Goal: Register for event/course: Sign up to attend an event or enroll in a course

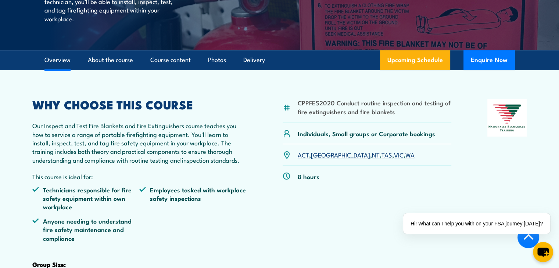
scroll to position [184, 0]
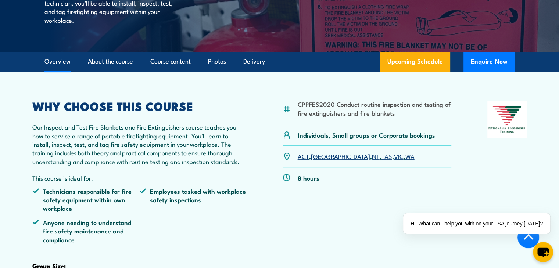
click at [405, 161] on link "WA" at bounding box center [409, 156] width 9 height 9
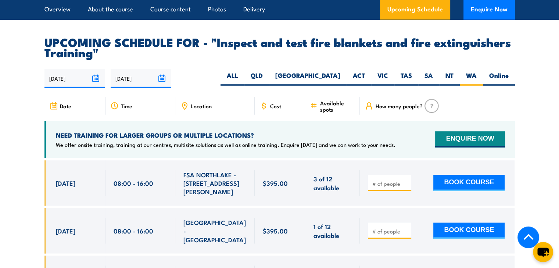
scroll to position [1312, 0]
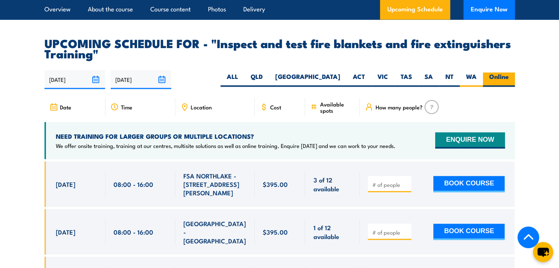
click at [499, 87] on label "Online" at bounding box center [499, 79] width 32 height 14
click at [509, 77] on input "Online" at bounding box center [511, 74] width 5 height 5
radio input "true"
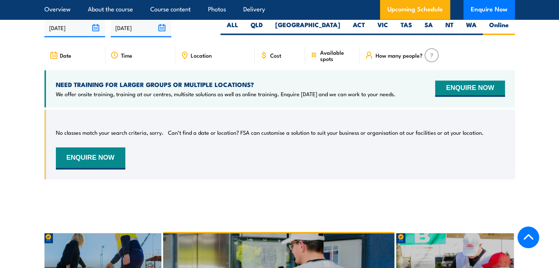
scroll to position [1365, 0]
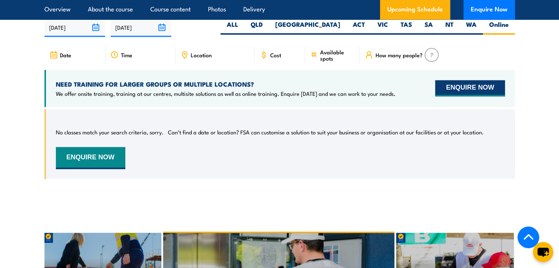
click at [443, 96] on button "ENQUIRE NOW" at bounding box center [469, 88] width 69 height 16
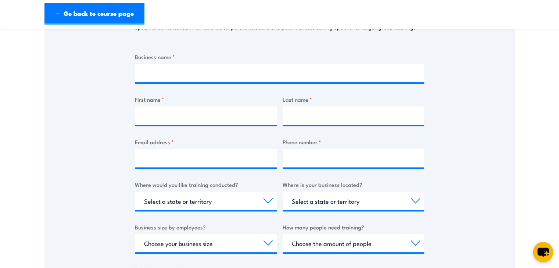
scroll to position [184, 0]
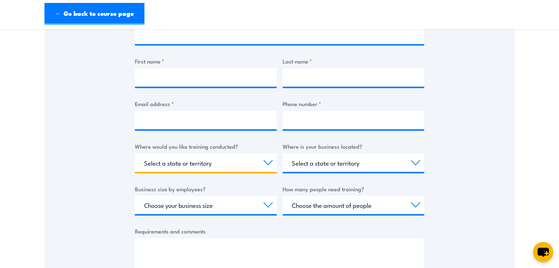
click at [227, 158] on select "Select a state or territory Nationally - multiple locations QLD NSW VIC SA ACT …" at bounding box center [206, 163] width 142 height 18
click at [135, 154] on select "Select a state or territory Nationally - multiple locations QLD NSW VIC SA ACT …" at bounding box center [206, 163] width 142 height 18
click at [213, 167] on select "Select a state or territory Nationally - multiple locations QLD NSW VIC SA ACT …" at bounding box center [206, 163] width 142 height 18
select select "WA"
click at [135, 154] on select "Select a state or territory Nationally - multiple locations QLD NSW VIC SA ACT …" at bounding box center [206, 163] width 142 height 18
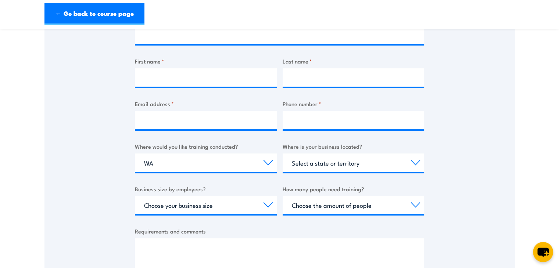
click at [484, 147] on div "Thank you for your interest in this course. Speak to our sales team for tailore…" at bounding box center [279, 115] width 470 height 367
click at [376, 161] on select "Select a state or territory QLD NSW VIC SA ACT WA TAS NT" at bounding box center [354, 163] width 142 height 18
select select "WA"
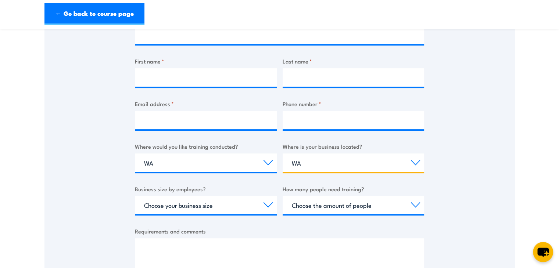
click at [283, 154] on select "Select a state or territory QLD NSW VIC SA ACT WA TAS NT" at bounding box center [354, 163] width 142 height 18
click at [466, 193] on div "Thank you for your interest in this course. Speak to our sales team for tailore…" at bounding box center [279, 115] width 470 height 367
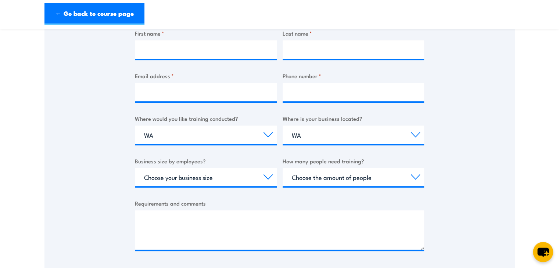
scroll to position [257, 0]
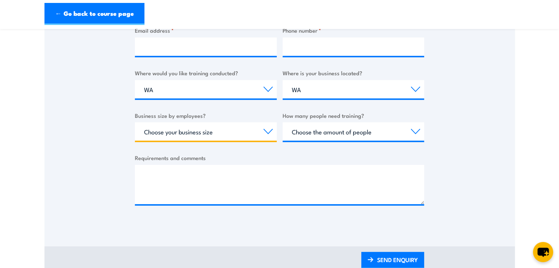
click at [232, 126] on select "Choose your business size 1 to 19 20 to 199 200+" at bounding box center [206, 131] width 142 height 18
select select "1 to 19"
click at [135, 122] on select "Choose your business size 1 to 19 20 to 199 200+" at bounding box center [206, 131] width 142 height 18
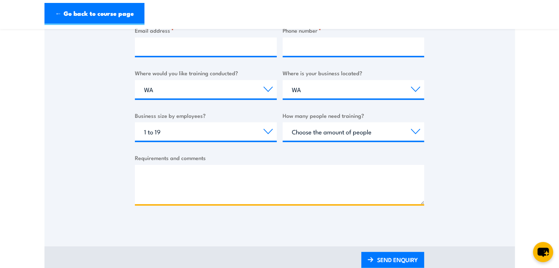
click at [357, 187] on textarea "Requirements and comments" at bounding box center [279, 184] width 289 height 39
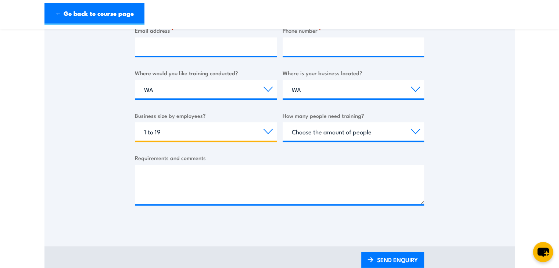
click at [228, 128] on select "Choose your business size 1 to 19 20 to 199 200+" at bounding box center [206, 131] width 142 height 18
click at [487, 156] on div "Thank you for your interest in this course. Speak to our sales team for tailore…" at bounding box center [279, 42] width 470 height 367
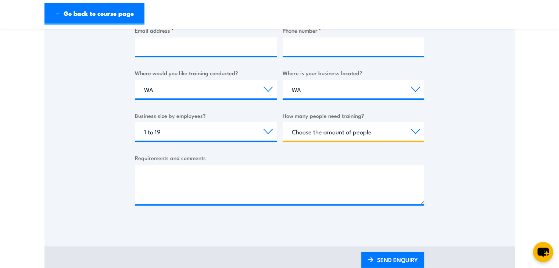
click at [381, 129] on select "Choose the amount of people 1 to 4 5 to 19 20+" at bounding box center [354, 131] width 142 height 18
click at [456, 161] on div "Thank you for your interest in this course. Speak to our sales team for tailore…" at bounding box center [279, 42] width 470 height 367
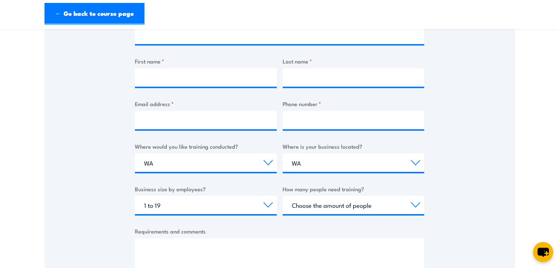
scroll to position [221, 0]
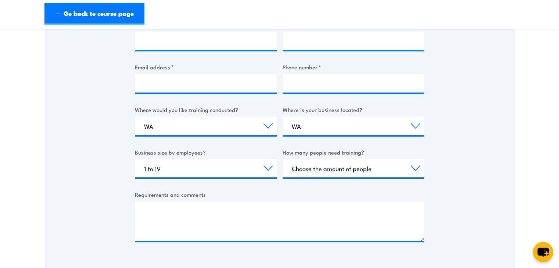
click at [364, 177] on div "Choose the amount of people 1 to 4 5 to 19 20+" at bounding box center [354, 168] width 142 height 18
click at [373, 169] on select "Choose the amount of people 1 to 4 5 to 19 20+" at bounding box center [354, 168] width 142 height 18
click at [475, 186] on div "Thank you for your interest in this course. Speak to our sales team for tailore…" at bounding box center [279, 79] width 470 height 367
click at [393, 151] on label "How many people need training?" at bounding box center [354, 152] width 142 height 8
click at [393, 159] on select "Choose the amount of people 1 to 4 5 to 19 20+" at bounding box center [354, 168] width 142 height 18
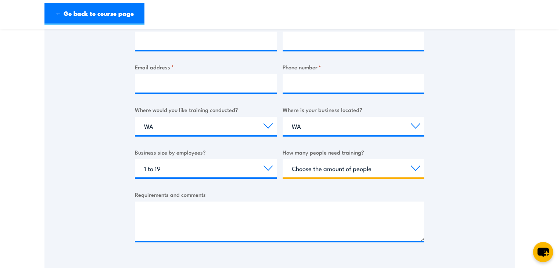
click at [384, 168] on select "Choose the amount of people 1 to 4 5 to 19 20+" at bounding box center [354, 168] width 142 height 18
click at [481, 140] on div "Thank you for your interest in this course. Speak to our sales team for tailore…" at bounding box center [279, 79] width 470 height 367
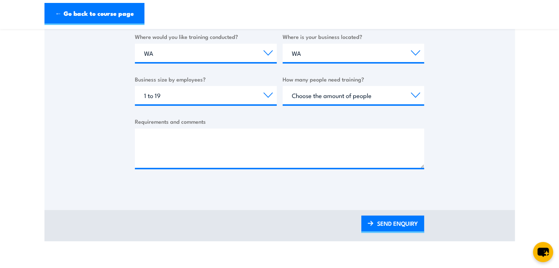
scroll to position [294, 0]
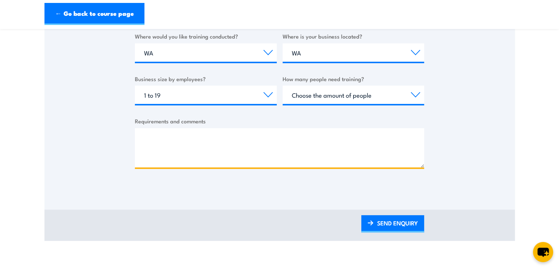
click at [203, 143] on textarea "Requirements and comments" at bounding box center [279, 147] width 289 height 39
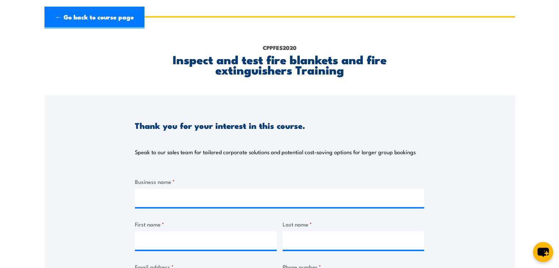
scroll to position [0, 0]
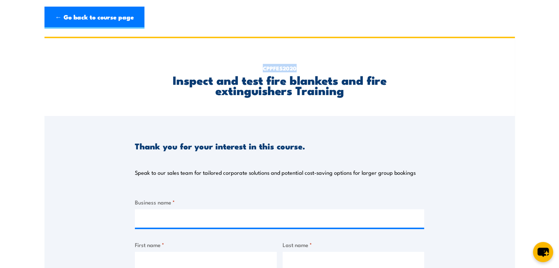
drag, startPoint x: 285, startPoint y: 71, endPoint x: 281, endPoint y: 67, distance: 5.2
click at [281, 67] on p "CPPFES2020" at bounding box center [279, 68] width 289 height 8
click at [319, 69] on p "CPPFES2020" at bounding box center [279, 68] width 289 height 8
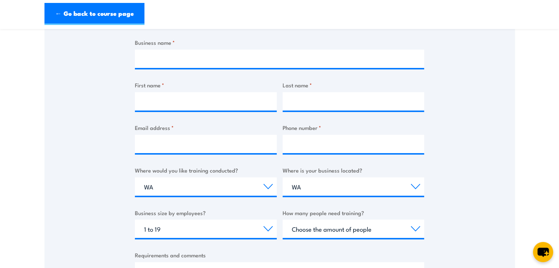
scroll to position [110, 0]
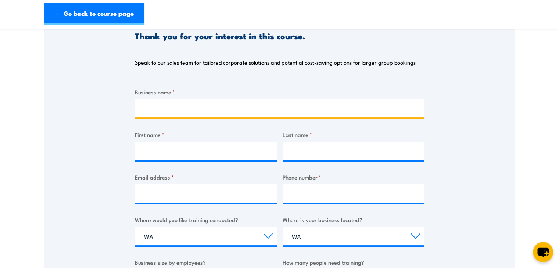
click at [160, 101] on input "Business name *" at bounding box center [279, 108] width 289 height 18
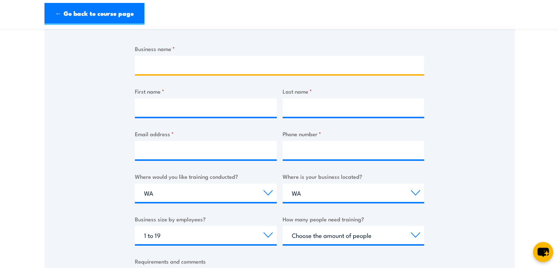
scroll to position [221, 0]
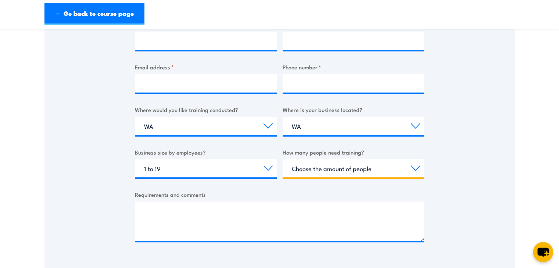
click at [381, 166] on select "Choose the amount of people 1 to 4 5 to 19 20+" at bounding box center [354, 168] width 142 height 18
select select "5 to 19"
click at [283, 159] on select "Choose the amount of people 1 to 4 5 to 19 20+" at bounding box center [354, 168] width 142 height 18
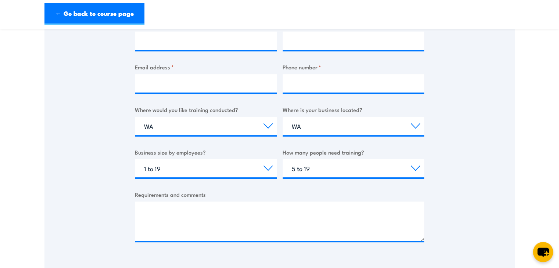
click at [475, 133] on div "Thank you for your interest in this course. Speak to our sales team for tailore…" at bounding box center [279, 79] width 470 height 367
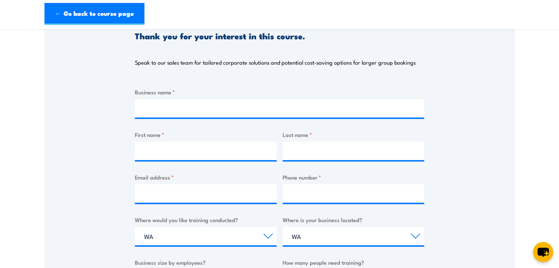
scroll to position [0, 0]
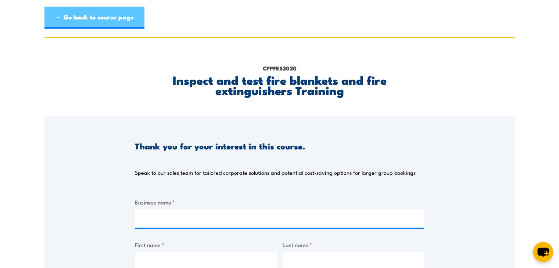
click at [116, 19] on link "← Go back to course page" at bounding box center [94, 18] width 100 height 22
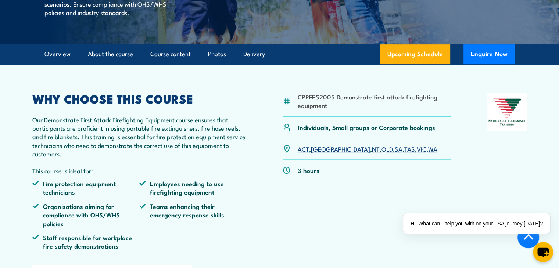
scroll to position [184, 0]
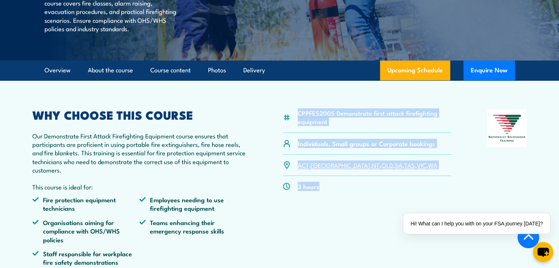
drag, startPoint x: 297, startPoint y: 112, endPoint x: 366, endPoint y: 215, distance: 124.1
click at [366, 215] on article "CPPFES2005 Demonstrate first attack firefighting equipment Individuals, Small g…" at bounding box center [279, 246] width 515 height 332
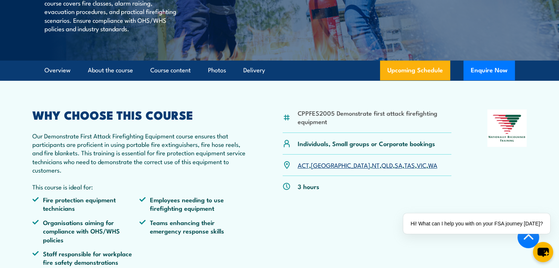
click at [490, 182] on div at bounding box center [507, 191] width 40 height 163
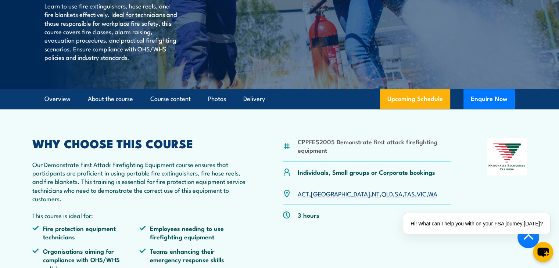
scroll to position [147, 0]
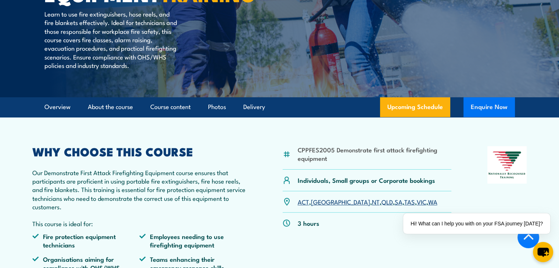
click at [482, 117] on button "Enquire Now" at bounding box center [488, 107] width 51 height 20
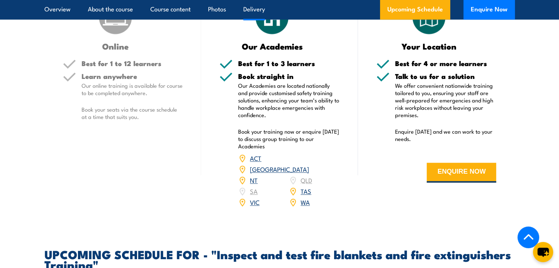
scroll to position [1215, 0]
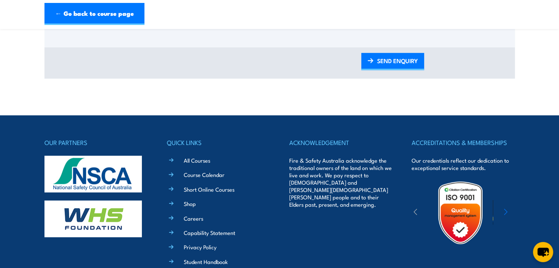
scroll to position [542, 0]
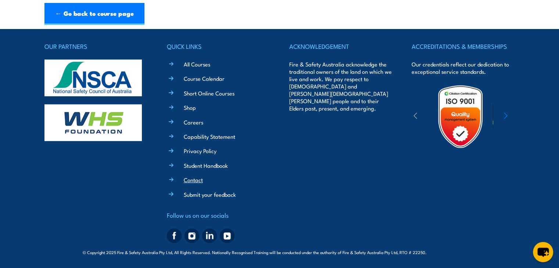
click at [189, 181] on link "Contact" at bounding box center [193, 180] width 19 height 8
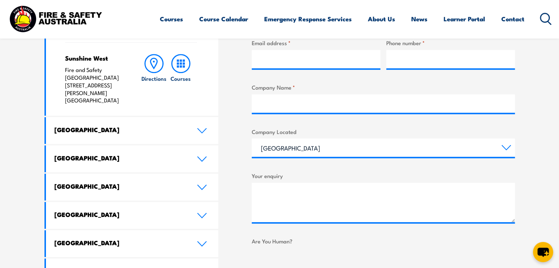
scroll to position [368, 0]
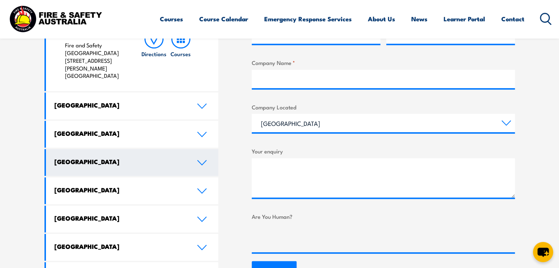
click at [193, 149] on link "Western Australia" at bounding box center [132, 162] width 173 height 27
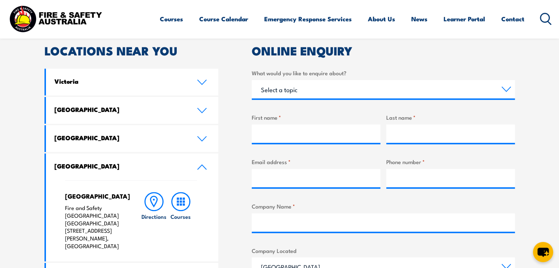
scroll to position [225, 0]
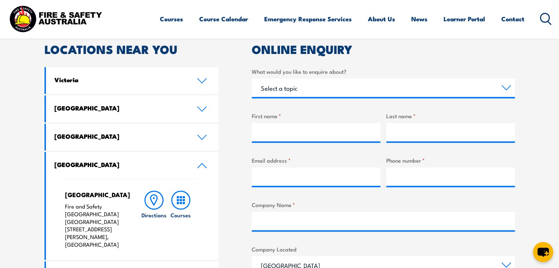
click at [285, 100] on div "What would you like to enquire about? Select a topic Training Emergency Respons…" at bounding box center [383, 230] width 263 height 327
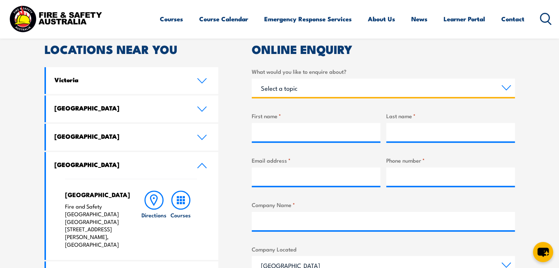
click at [287, 94] on select "Select a topic Training Emergency Response Services General Enquiry" at bounding box center [383, 88] width 263 height 18
select select "Training"
click at [252, 79] on select "Select a topic Training Emergency Response Services General Enquiry" at bounding box center [383, 88] width 263 height 18
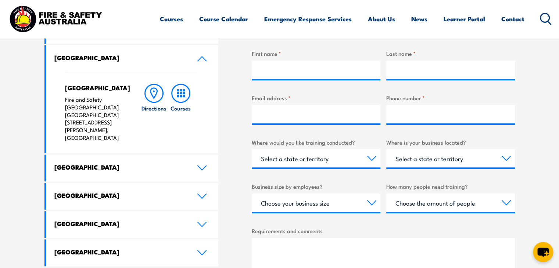
scroll to position [336, 0]
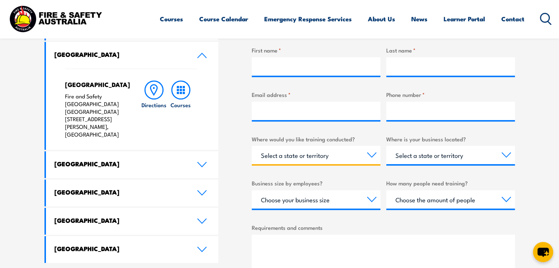
click at [325, 151] on select "Select a state or territory Nationally - multiple locations QLD NSW VIC SA ACT …" at bounding box center [316, 155] width 129 height 18
click at [326, 153] on select "Select a state or territory Nationally - multiple locations QLD NSW VIC SA ACT …" at bounding box center [316, 155] width 129 height 18
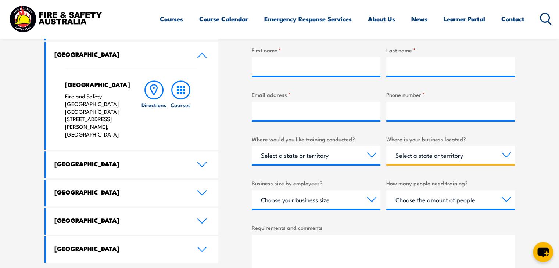
click at [418, 155] on select "Select a state or territory QLD NSW VIC SA ACT WA TAS NT" at bounding box center [450, 155] width 129 height 18
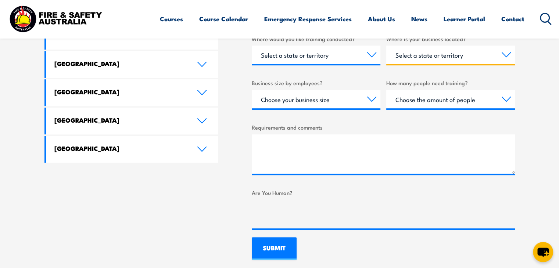
scroll to position [446, 0]
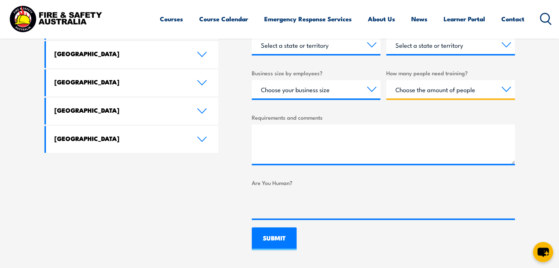
click at [435, 83] on select "Choose the amount of people 1 to 4 5 to 19 20+" at bounding box center [450, 89] width 129 height 18
click at [541, 92] on section "Speak to a specialist call 1300 885 530 LOCATIONS NEAR YOU Victoria Mulgrave Fi…" at bounding box center [279, 18] width 559 height 506
click at [501, 90] on select "Choose the amount of people 1 to 4 5 to 19 20+" at bounding box center [450, 89] width 129 height 18
select select "5 to 19"
click at [386, 80] on select "Choose the amount of people 1 to 4 5 to 19 20+" at bounding box center [450, 89] width 129 height 18
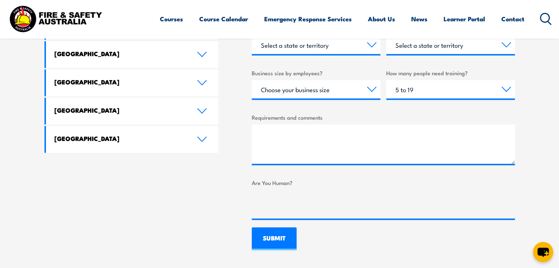
click at [554, 139] on section "Speak to a specialist call 1300 885 530 LOCATIONS NEAR YOU Victoria Mulgrave Fi…" at bounding box center [279, 18] width 559 height 506
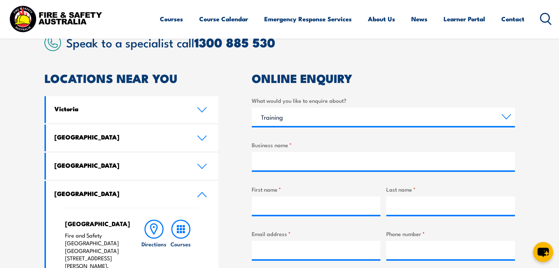
scroll to position [189, 0]
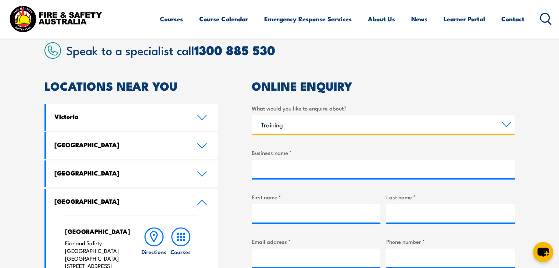
click at [354, 130] on select "Select a topic Training Emergency Response Services General Enquiry" at bounding box center [383, 124] width 263 height 18
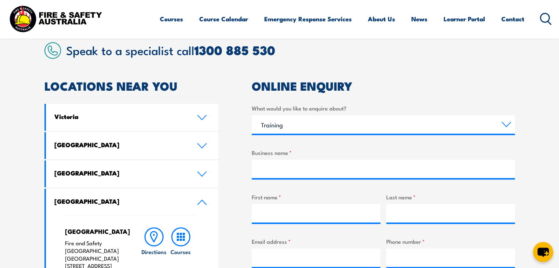
click at [375, 90] on h2 "ONLINE ENQUIRY" at bounding box center [383, 85] width 263 height 10
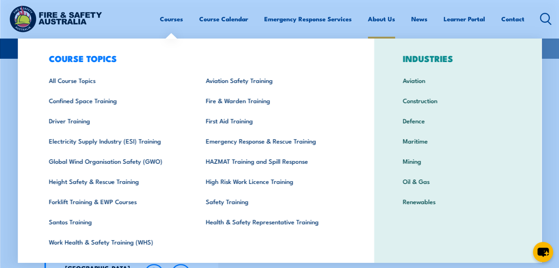
scroll to position [0, 0]
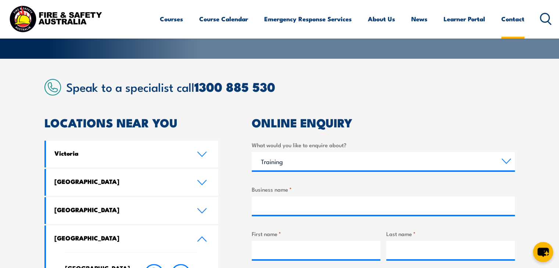
click at [506, 20] on link "Contact" at bounding box center [512, 18] width 23 height 19
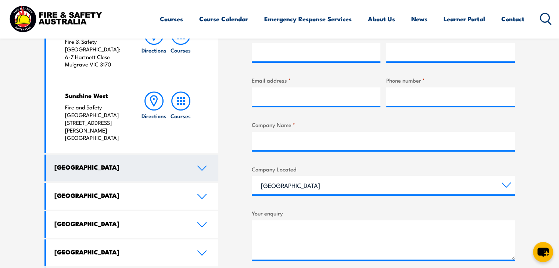
scroll to position [368, 0]
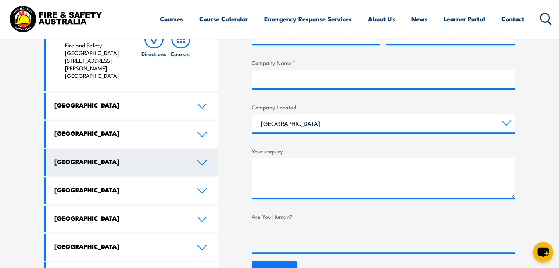
click at [167, 158] on h4 "[GEOGRAPHIC_DATA]" at bounding box center [120, 162] width 132 height 8
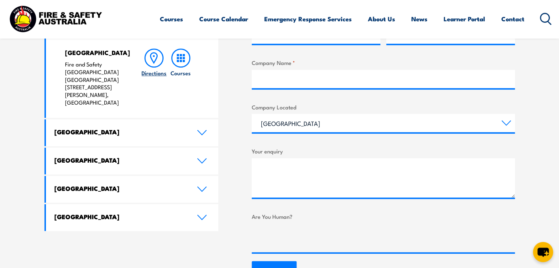
click at [153, 64] on icon at bounding box center [153, 58] width 19 height 19
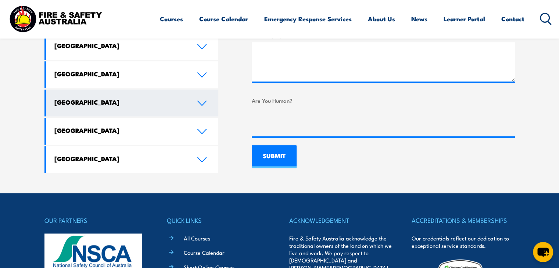
scroll to position [447, 0]
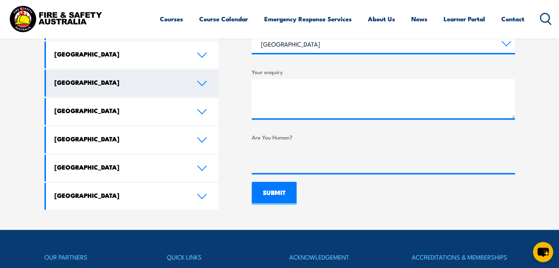
click at [190, 70] on link "[GEOGRAPHIC_DATA]" at bounding box center [132, 83] width 173 height 27
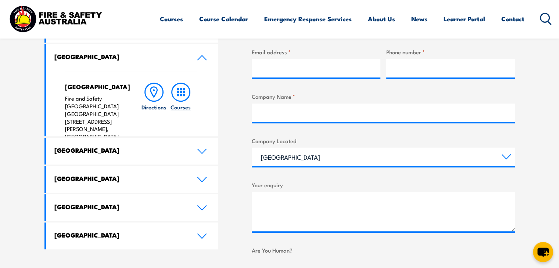
scroll to position [330, 0]
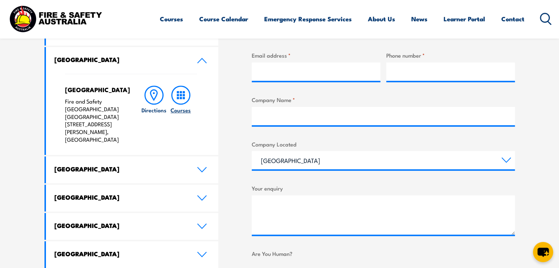
click at [173, 114] on h6 "Courses" at bounding box center [181, 110] width 20 height 8
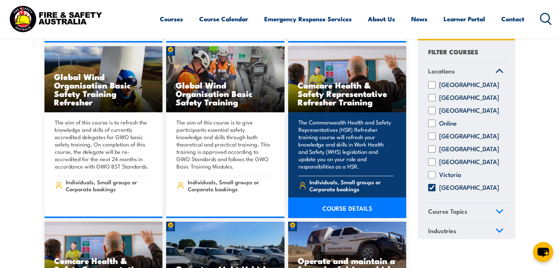
scroll to position [2242, 0]
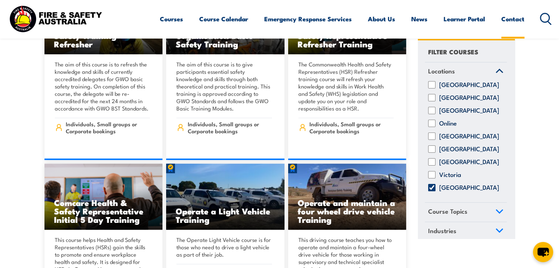
click at [503, 16] on link "Contact" at bounding box center [512, 18] width 23 height 19
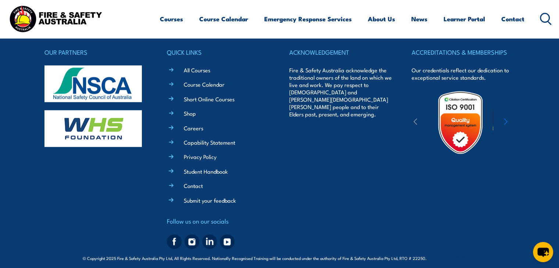
scroll to position [652, 0]
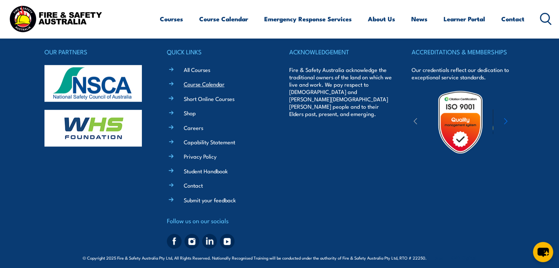
click at [212, 80] on link "Course Calendar" at bounding box center [204, 84] width 41 height 8
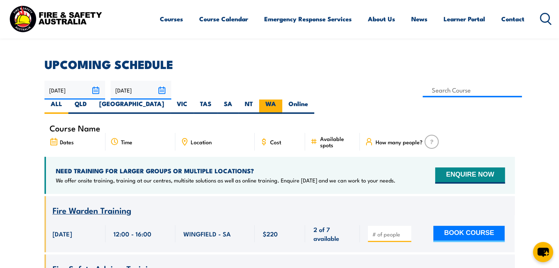
click at [282, 100] on label "WA" at bounding box center [270, 107] width 23 height 14
click at [281, 100] on input "WA" at bounding box center [278, 102] width 5 height 5
radio input "true"
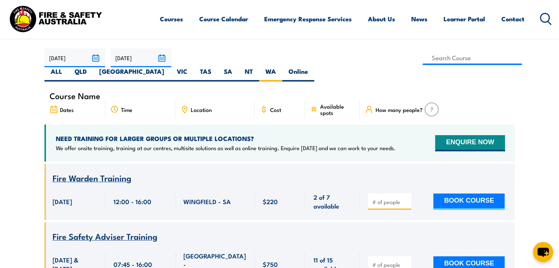
scroll to position [221, 0]
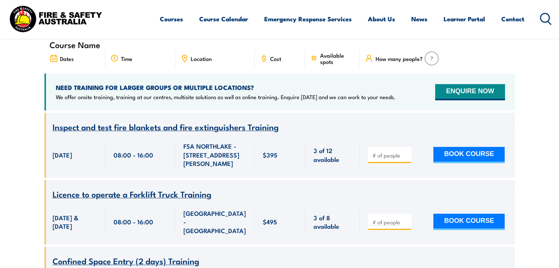
scroll to position [279, 0]
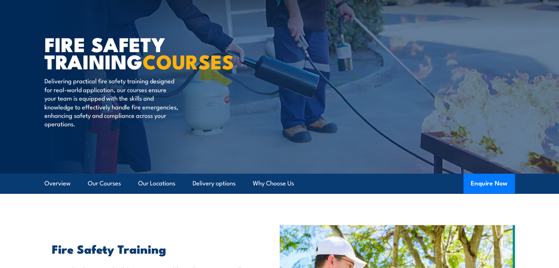
scroll to position [110, 0]
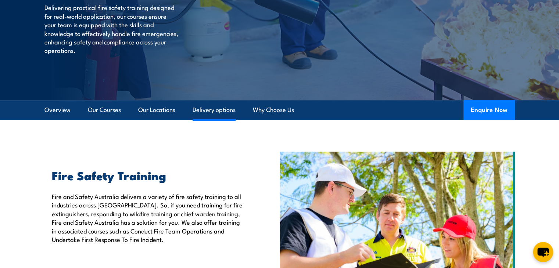
click at [210, 109] on link "Delivery options" at bounding box center [214, 109] width 43 height 19
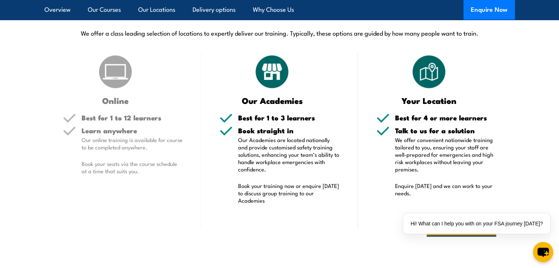
scroll to position [1522, 0]
